Goal: Task Accomplishment & Management: Manage account settings

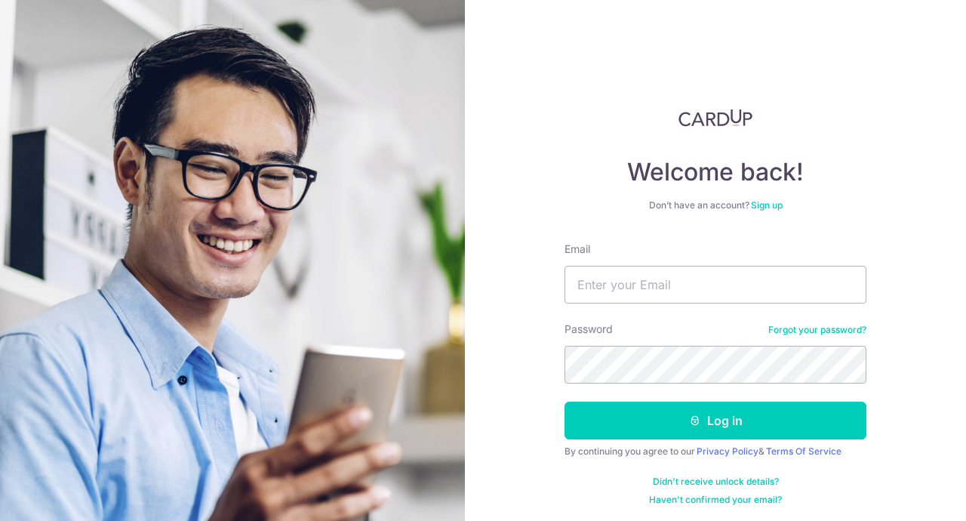
type input "[EMAIL_ADDRESS][DOMAIN_NAME]"
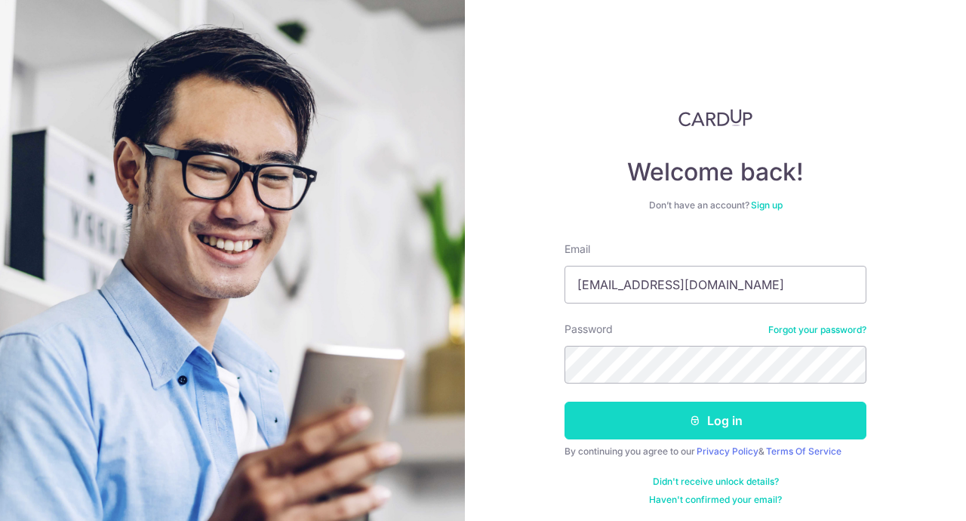
click at [674, 420] on button "Log in" at bounding box center [716, 421] width 302 height 38
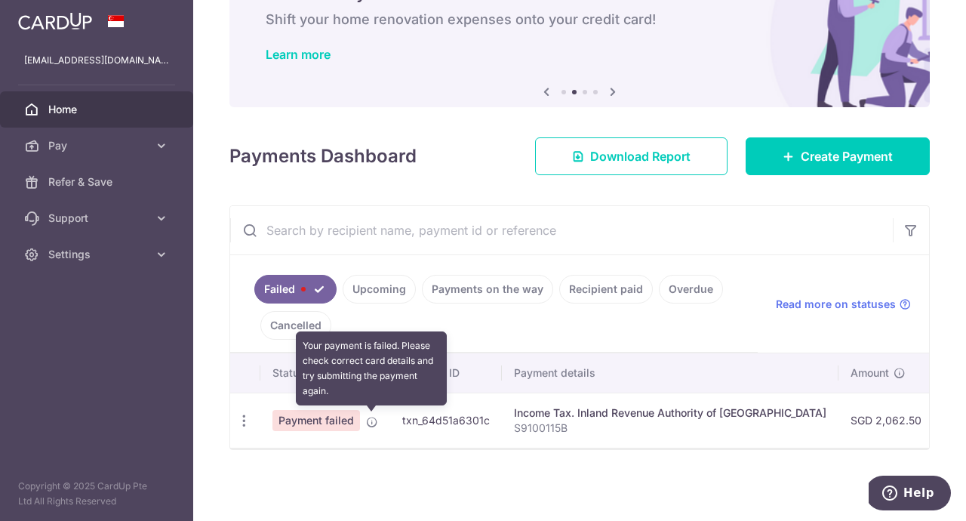
click at [372, 423] on icon at bounding box center [372, 422] width 12 height 12
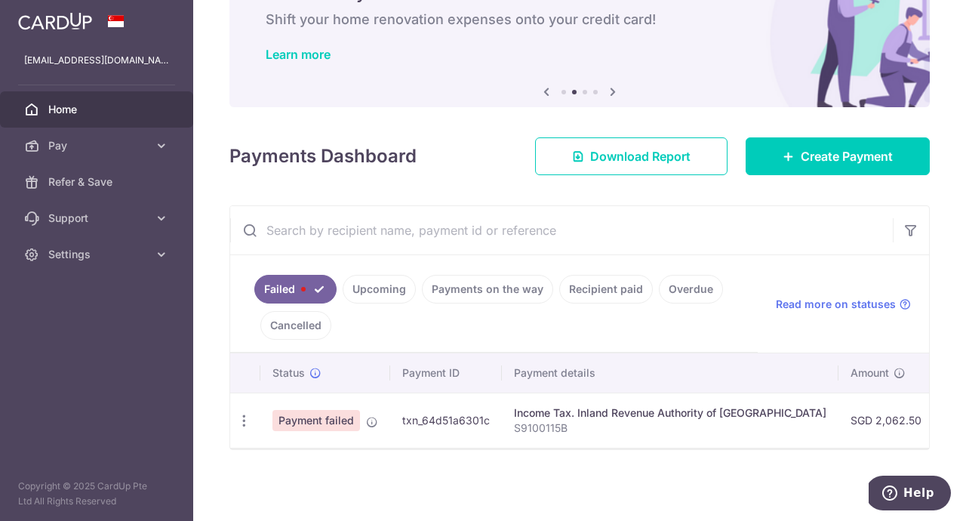
click at [348, 423] on span "Payment failed" at bounding box center [316, 420] width 88 height 21
click at [240, 421] on icon "button" at bounding box center [244, 421] width 16 height 16
click at [300, 457] on span "Update payment" at bounding box center [324, 462] width 103 height 18
radio input "true"
type input "2,062.50"
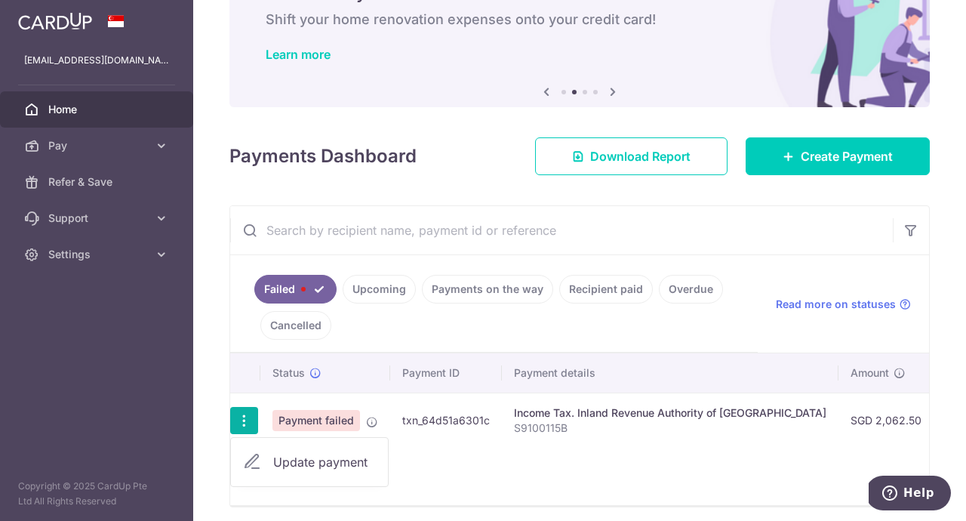
type input "S9100115B"
type input "MLTAX25R"
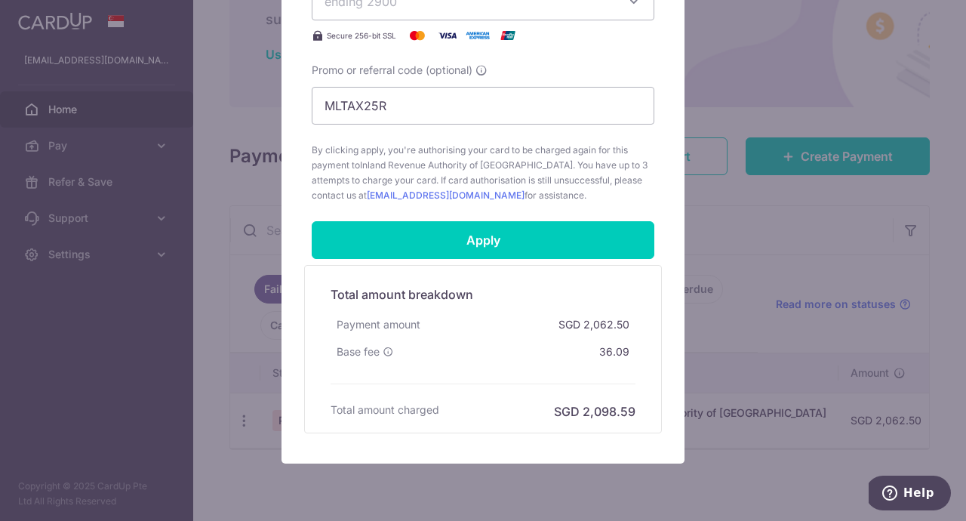
scroll to position [701, 0]
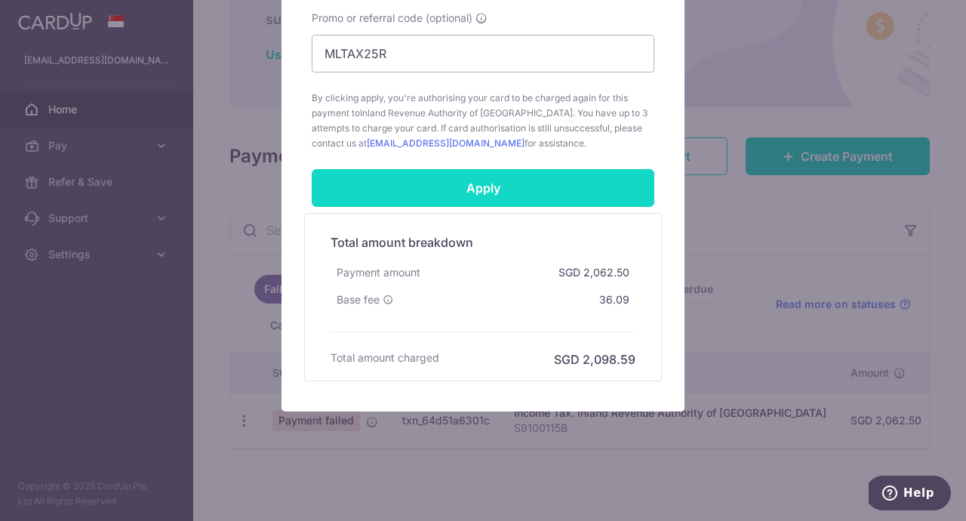
click at [536, 191] on input "Apply" at bounding box center [483, 188] width 343 height 38
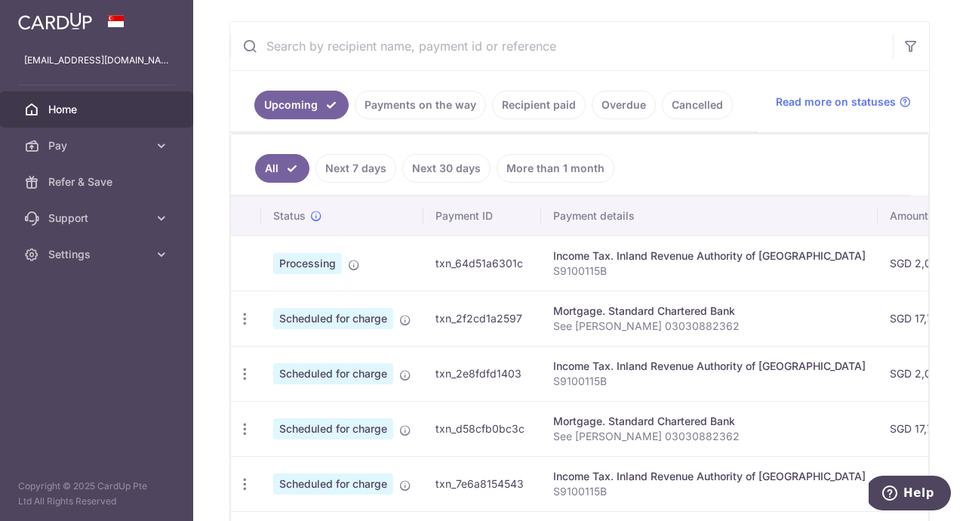
scroll to position [252, 0]
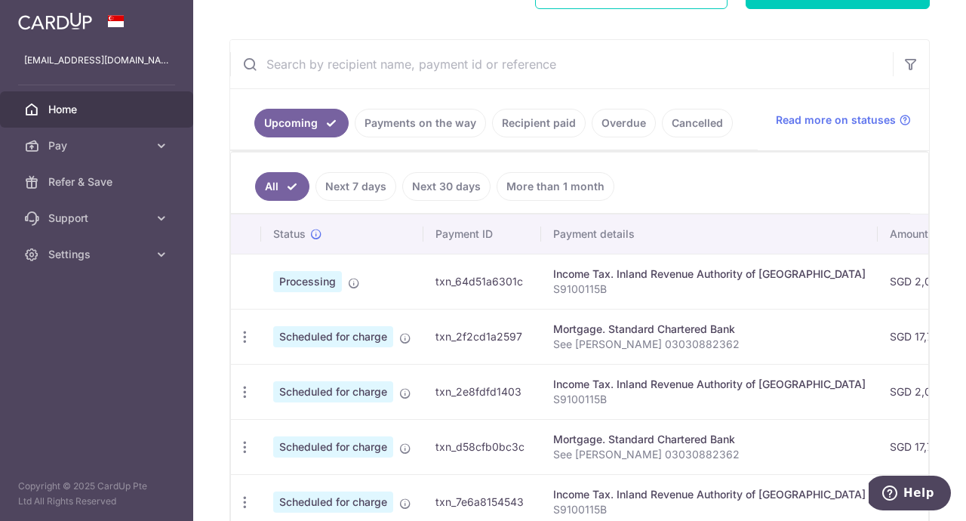
click at [453, 133] on link "Payments on the way" at bounding box center [420, 123] width 131 height 29
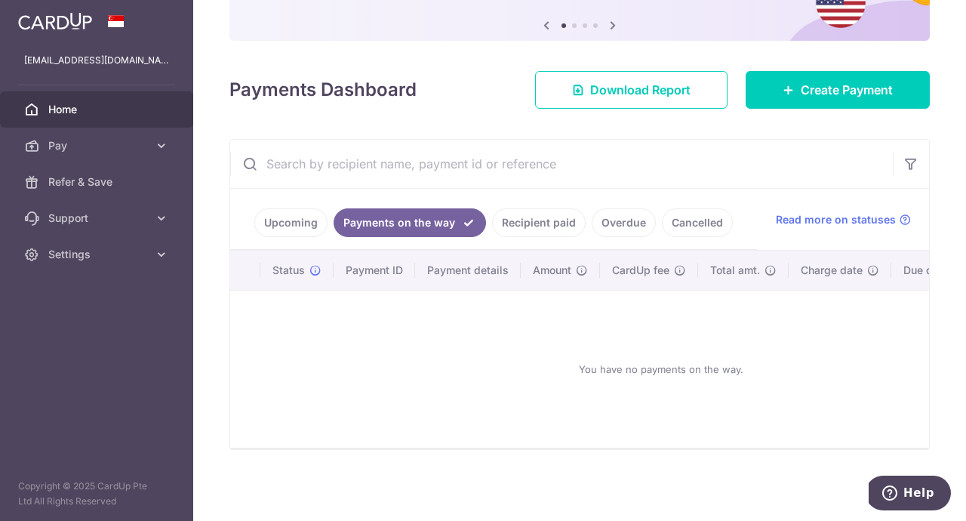
click at [548, 222] on link "Recipient paid" at bounding box center [539, 222] width 94 height 29
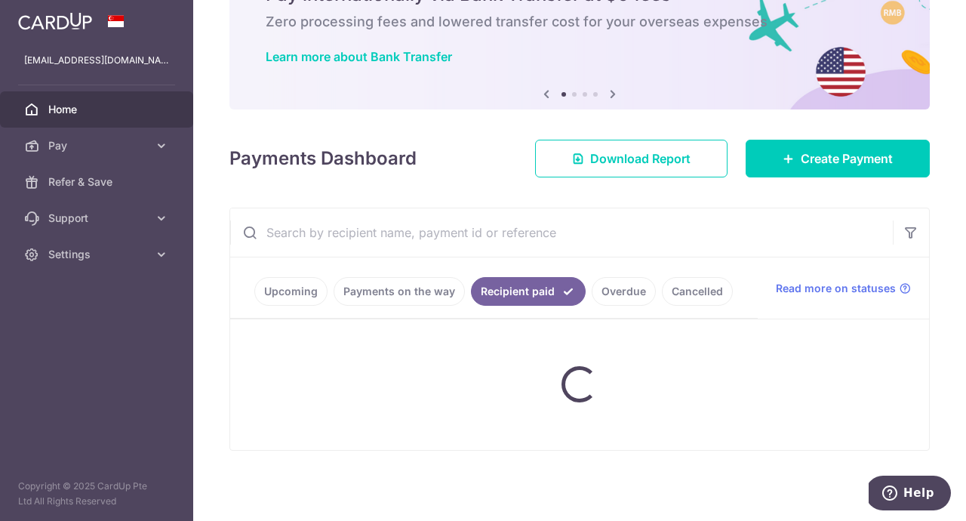
scroll to position [252, 0]
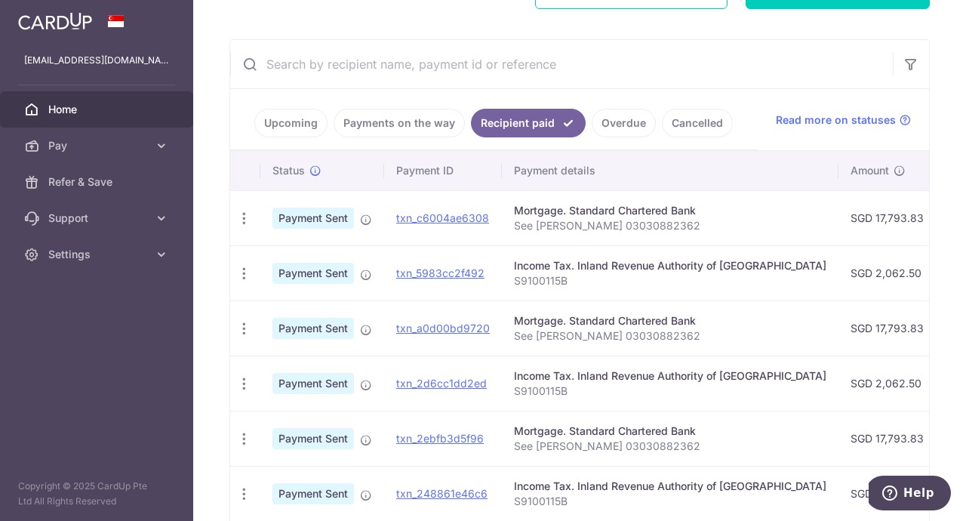
click at [634, 115] on link "Overdue" at bounding box center [624, 123] width 64 height 29
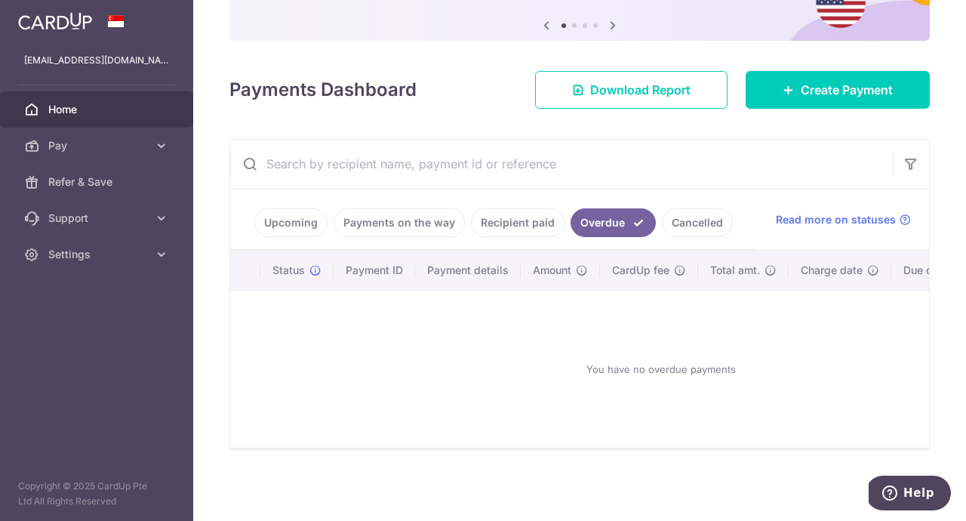
scroll to position [152, 0]
click at [700, 214] on link "Cancelled" at bounding box center [697, 222] width 71 height 29
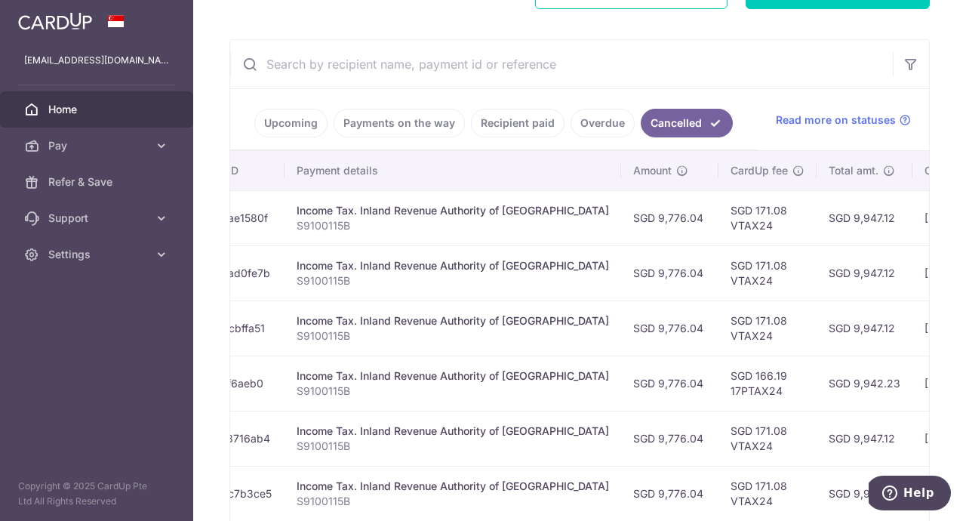
scroll to position [253, 0]
click at [125, 105] on span "Home" at bounding box center [98, 109] width 100 height 15
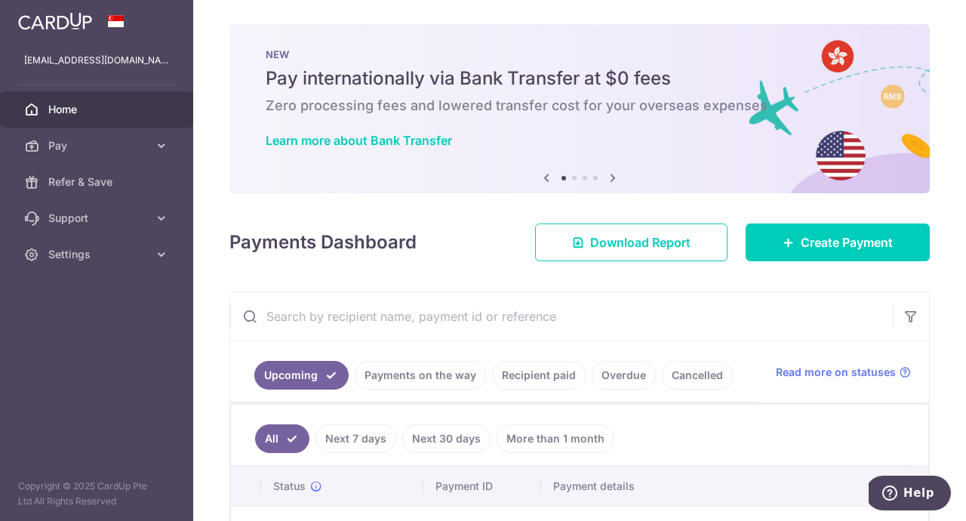
click at [393, 371] on link "Payments on the way" at bounding box center [420, 375] width 131 height 29
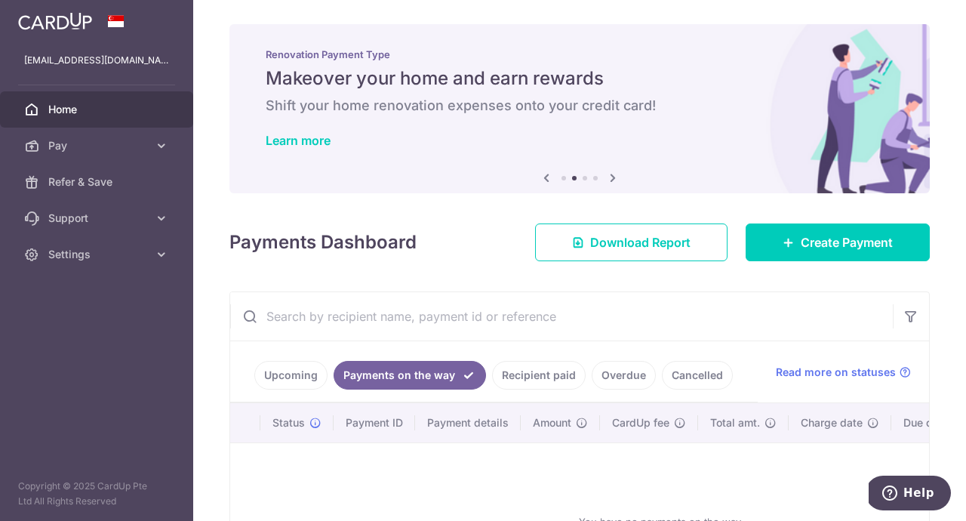
scroll to position [152, 0]
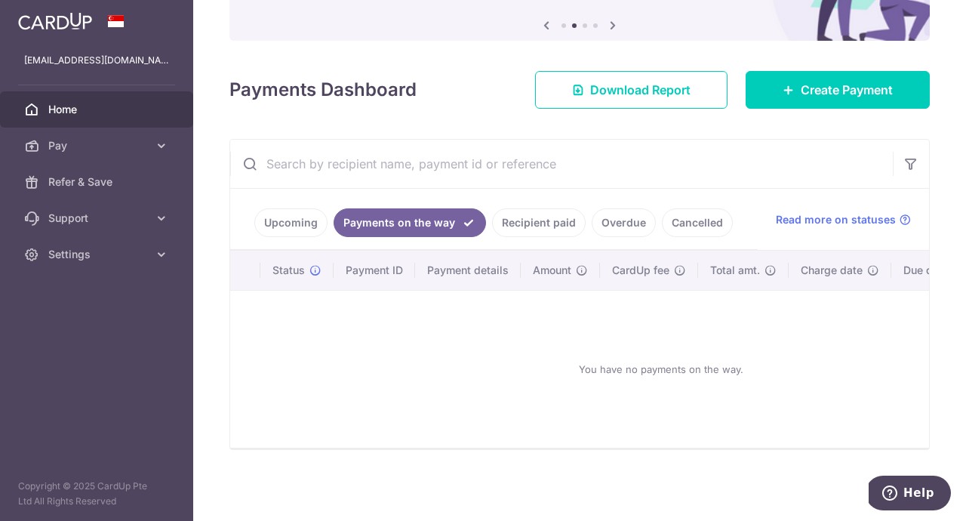
click at [522, 223] on link "Recipient paid" at bounding box center [539, 222] width 94 height 29
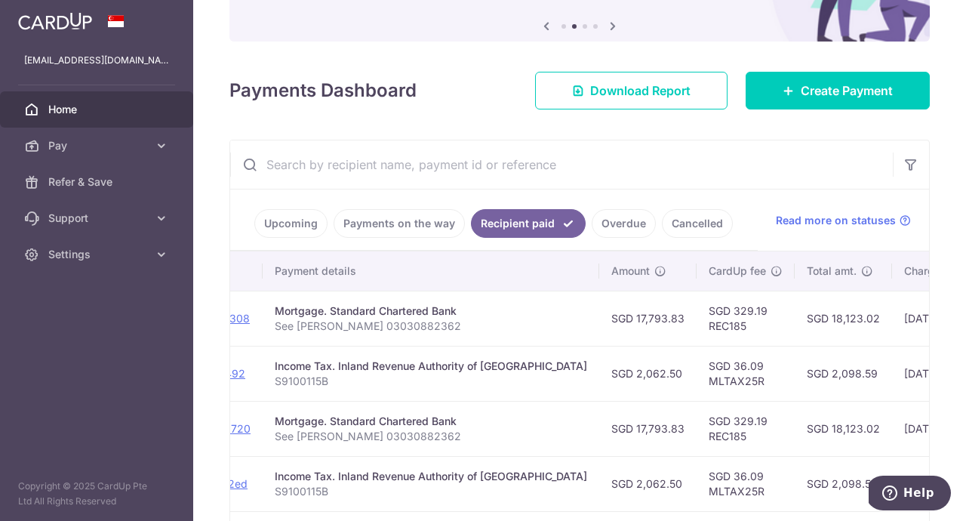
scroll to position [0, 0]
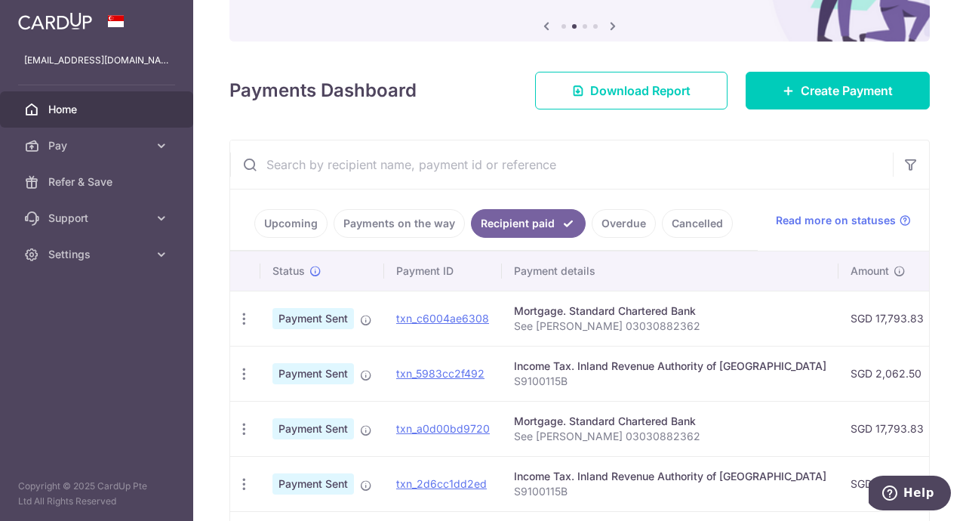
click at [302, 225] on link "Upcoming" at bounding box center [290, 223] width 73 height 29
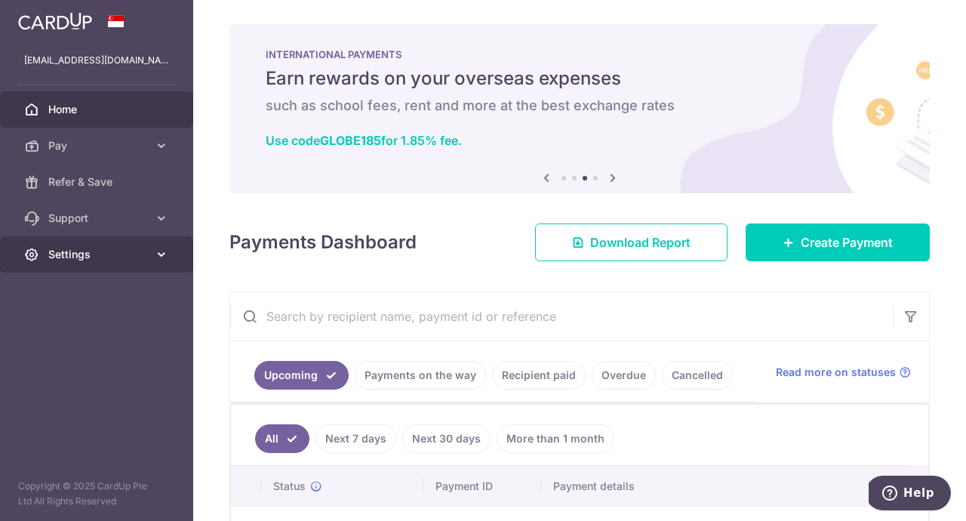
click at [141, 257] on span "Settings" at bounding box center [98, 254] width 100 height 15
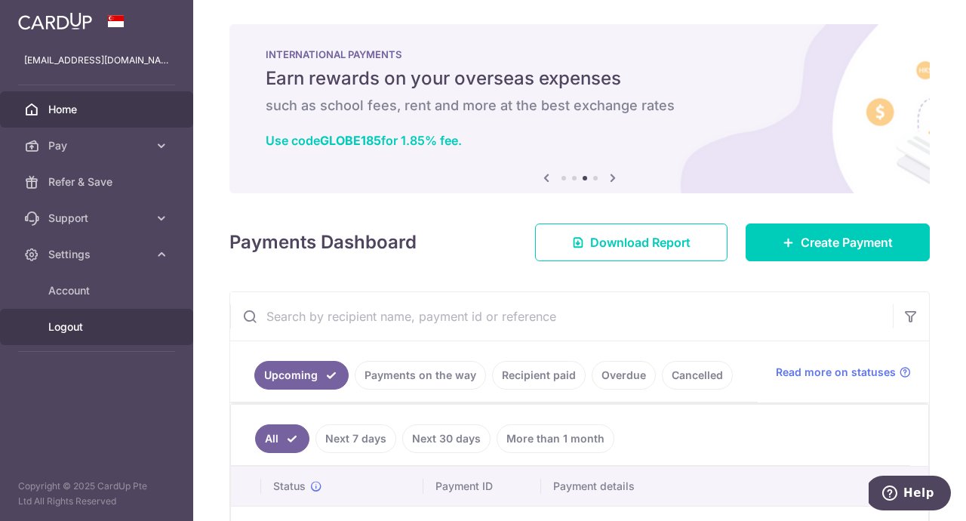
click at [115, 320] on span "Logout" at bounding box center [98, 326] width 100 height 15
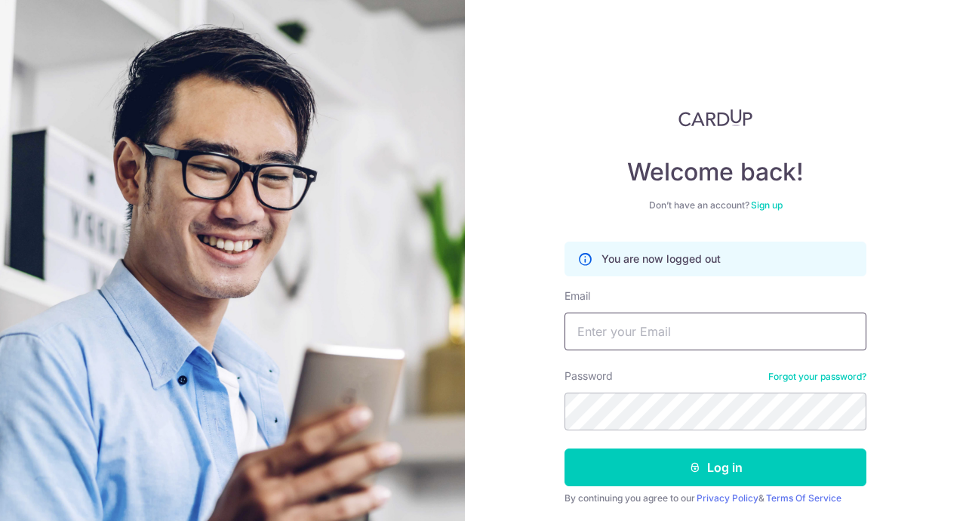
click at [613, 333] on input "Email" at bounding box center [716, 331] width 302 height 38
type input "[EMAIL_ADDRESS][DOMAIN_NAME]"
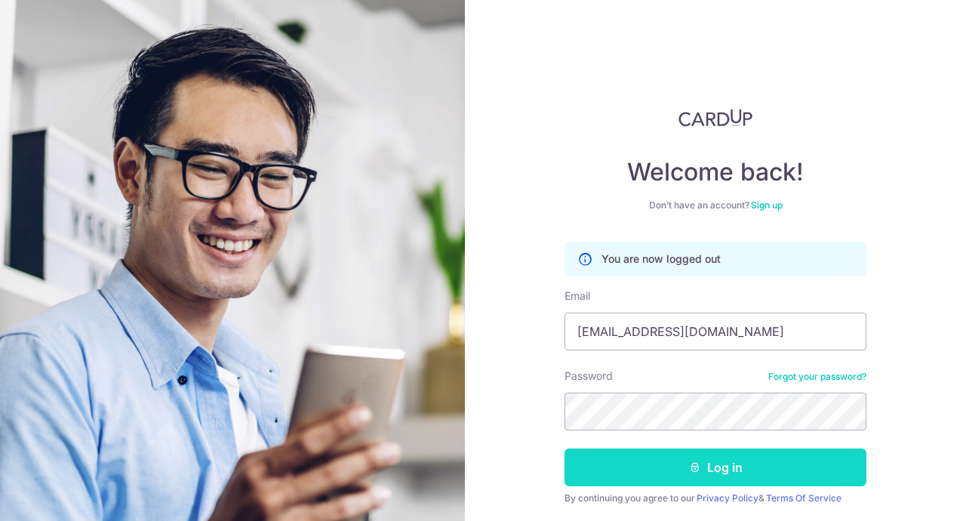
click at [632, 469] on button "Log in" at bounding box center [716, 467] width 302 height 38
